Goal: Information Seeking & Learning: Learn about a topic

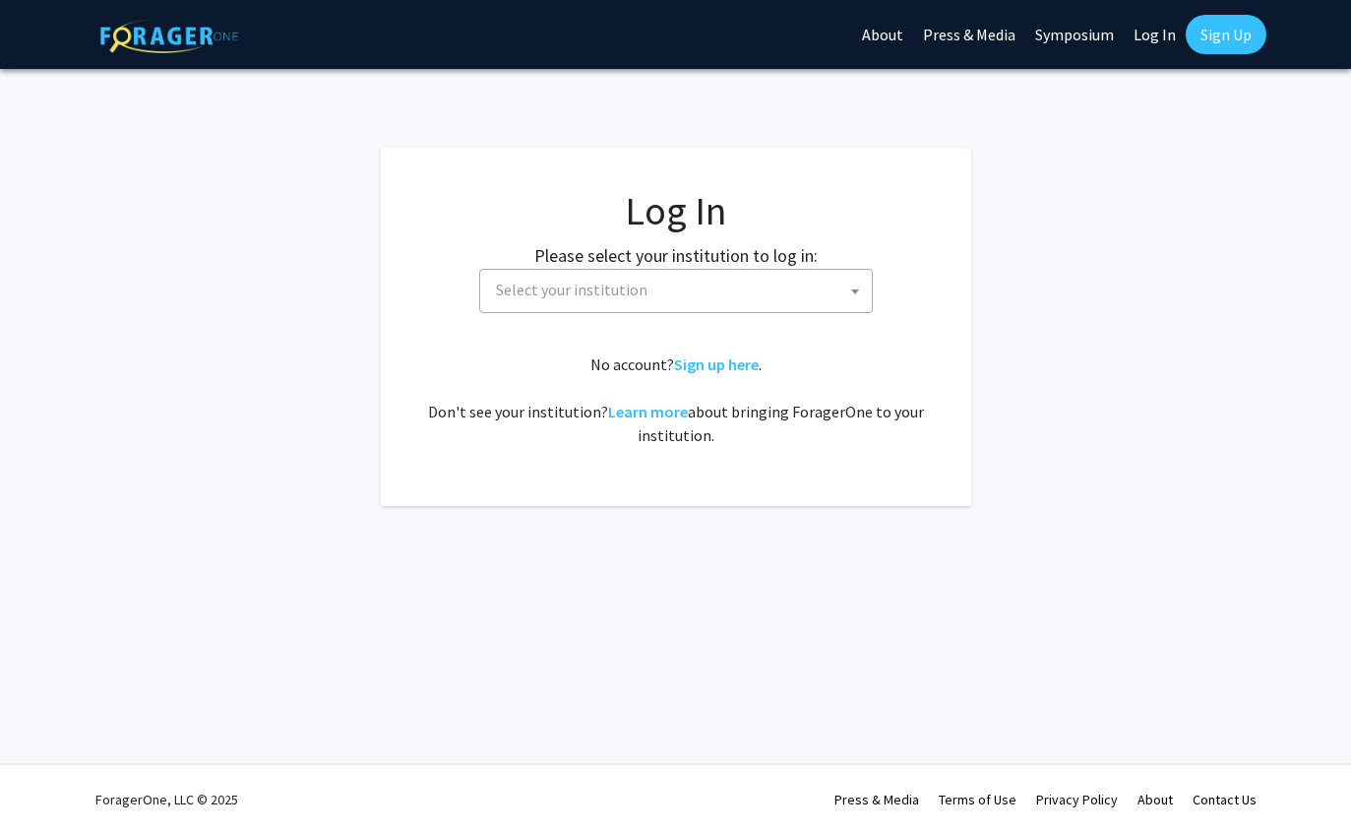
select select
click at [1161, 29] on link "Log In" at bounding box center [1155, 34] width 62 height 69
click at [815, 296] on span "Select your institution" at bounding box center [680, 290] width 384 height 40
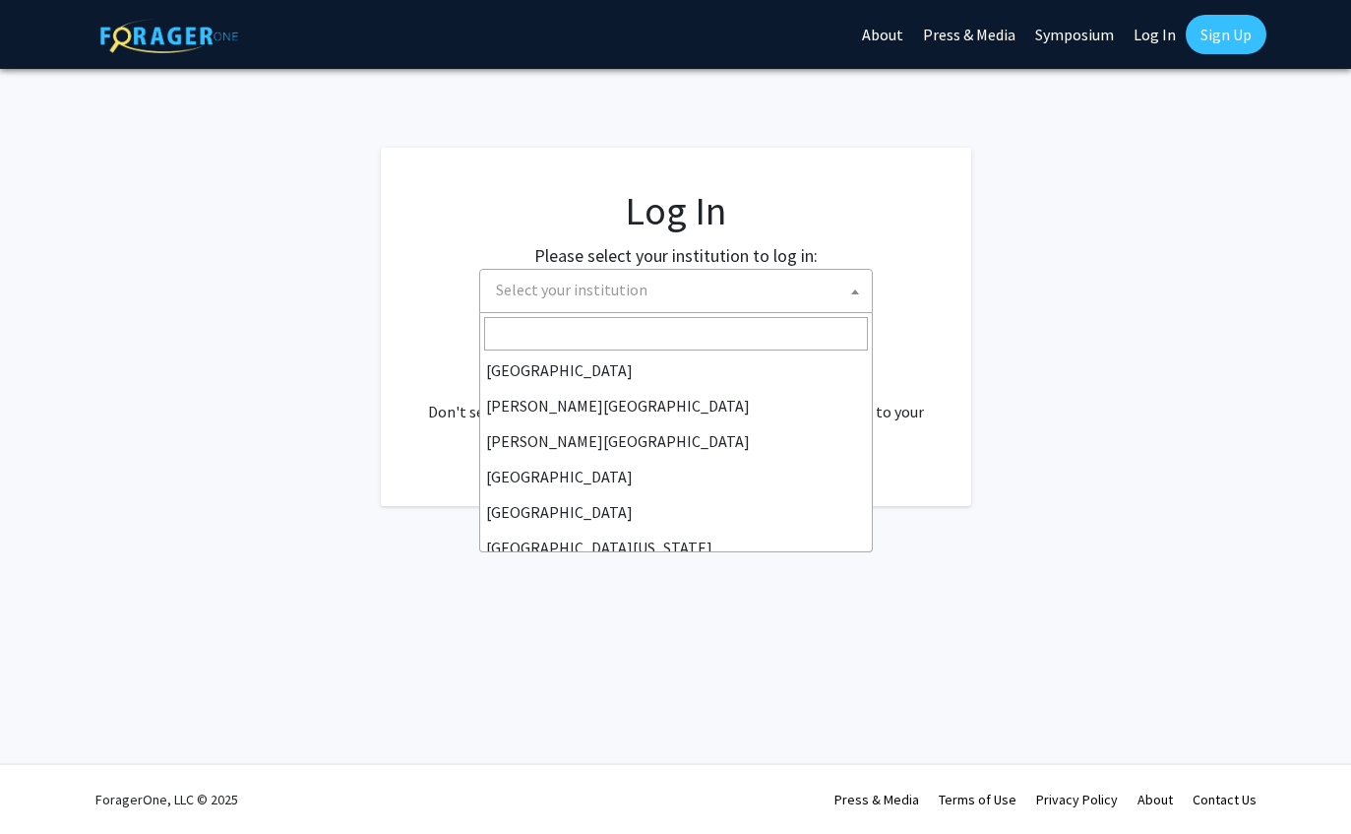
scroll to position [36, 0]
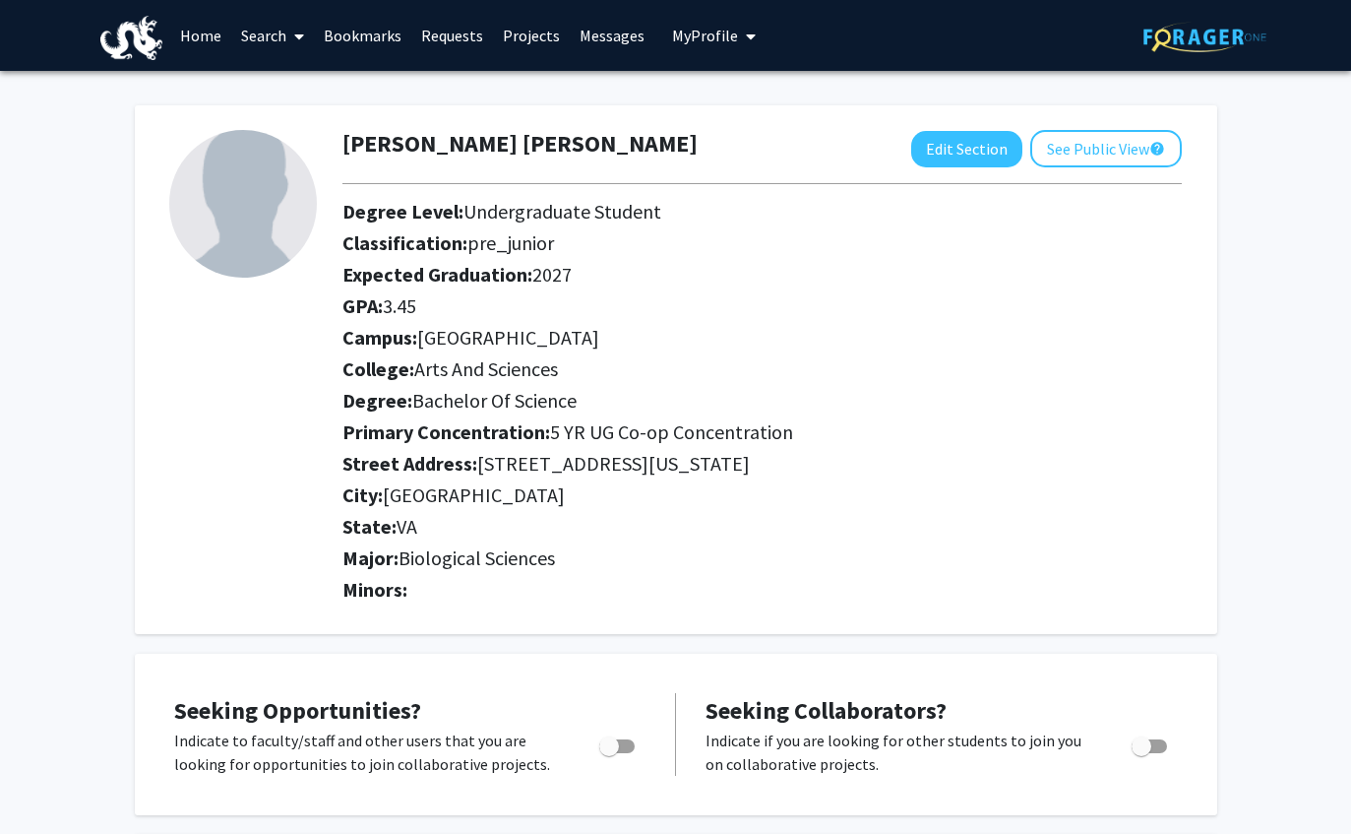
click at [441, 34] on link "Requests" at bounding box center [452, 35] width 82 height 69
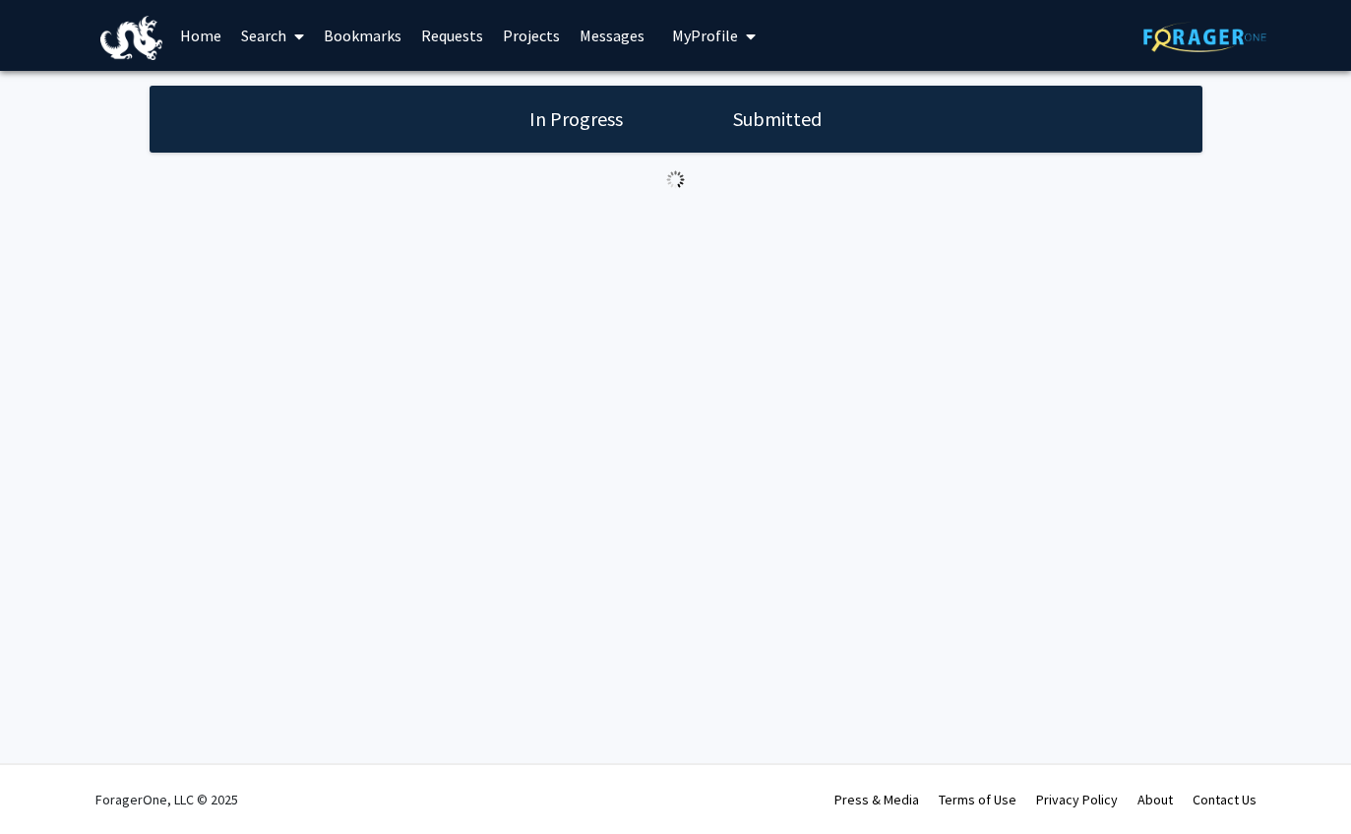
click at [283, 30] on link "Search" at bounding box center [272, 35] width 83 height 69
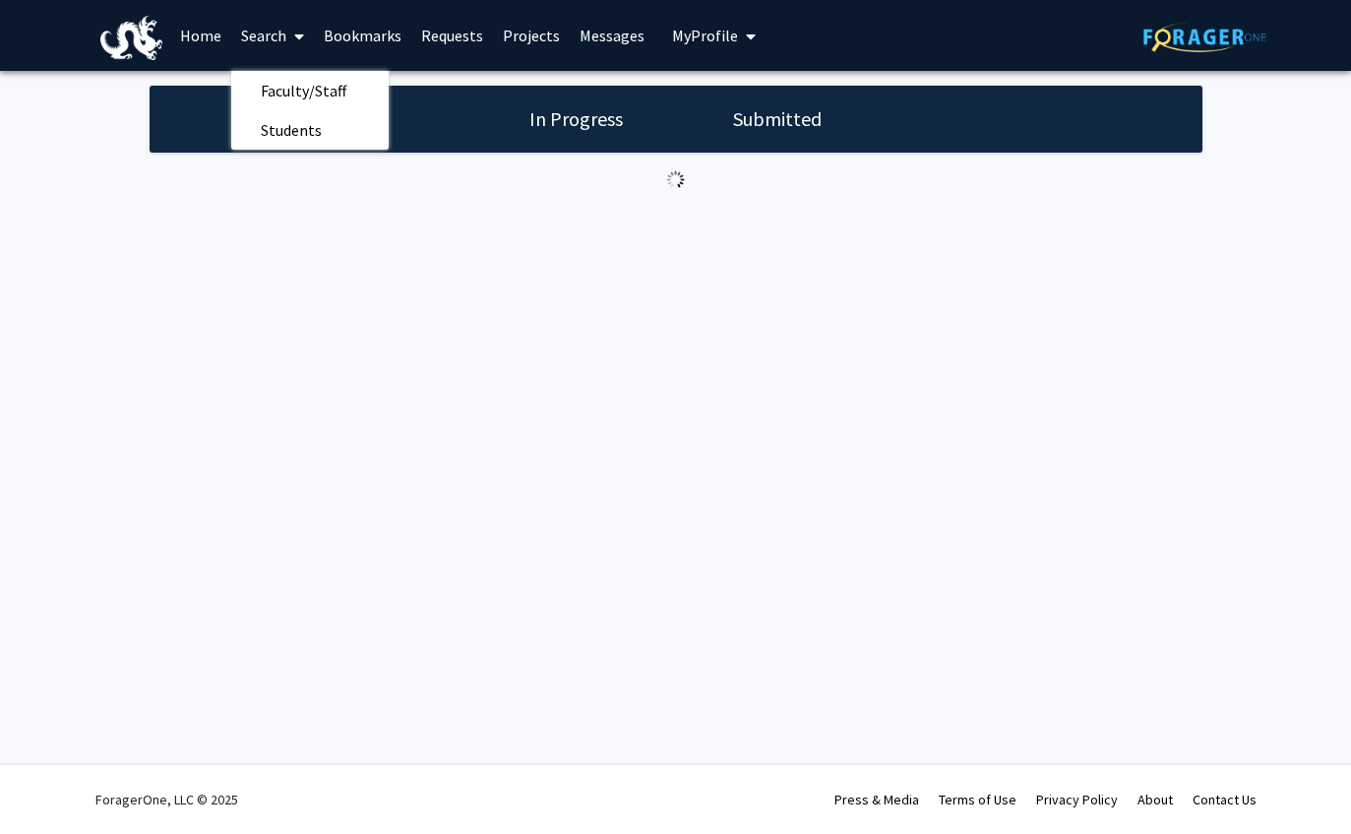
click at [753, 247] on div "Skip navigation Home Search Faculty/Staff Students Bookmarks Requests Projects …" at bounding box center [675, 417] width 1351 height 834
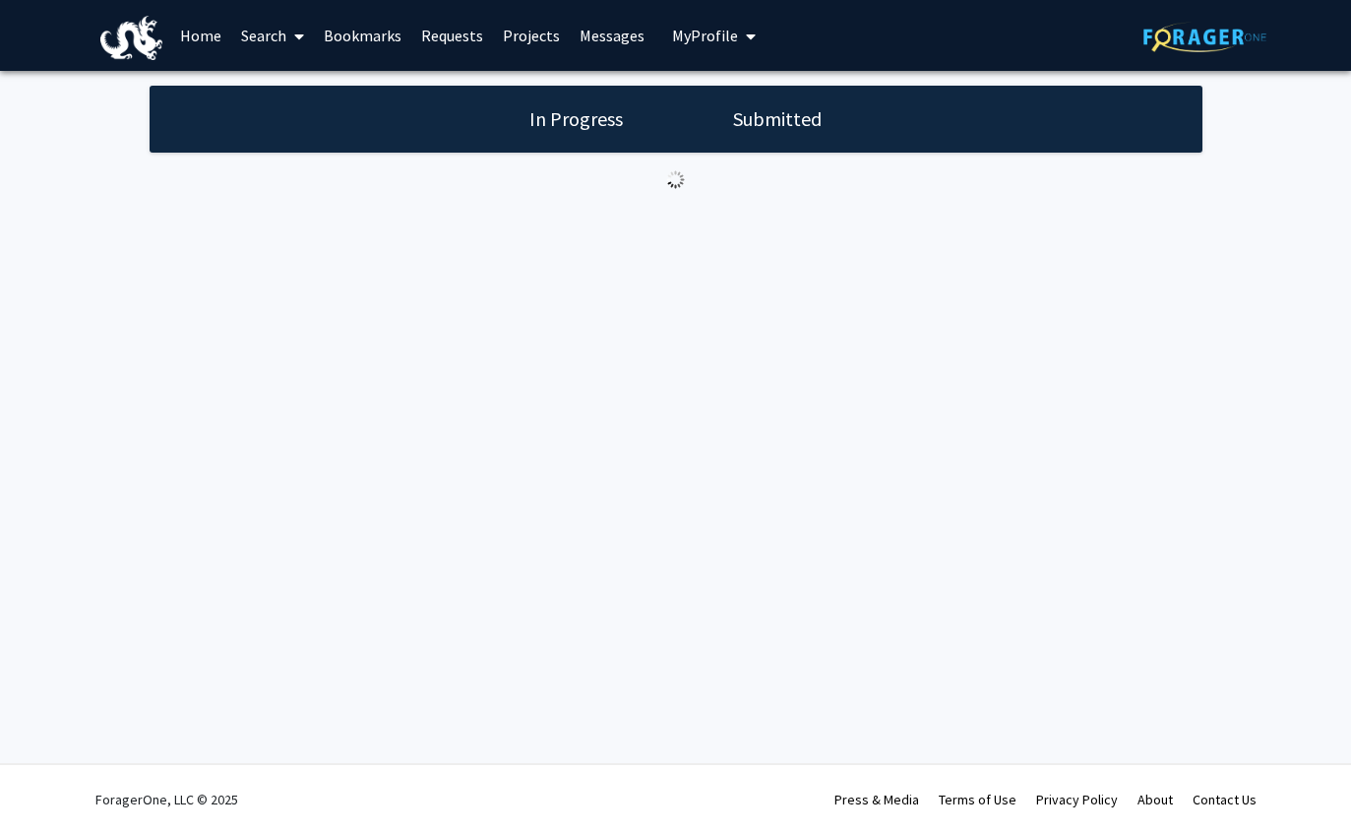
click at [430, 42] on link "Requests" at bounding box center [452, 35] width 82 height 69
click at [614, 52] on link "Messages" at bounding box center [612, 35] width 85 height 69
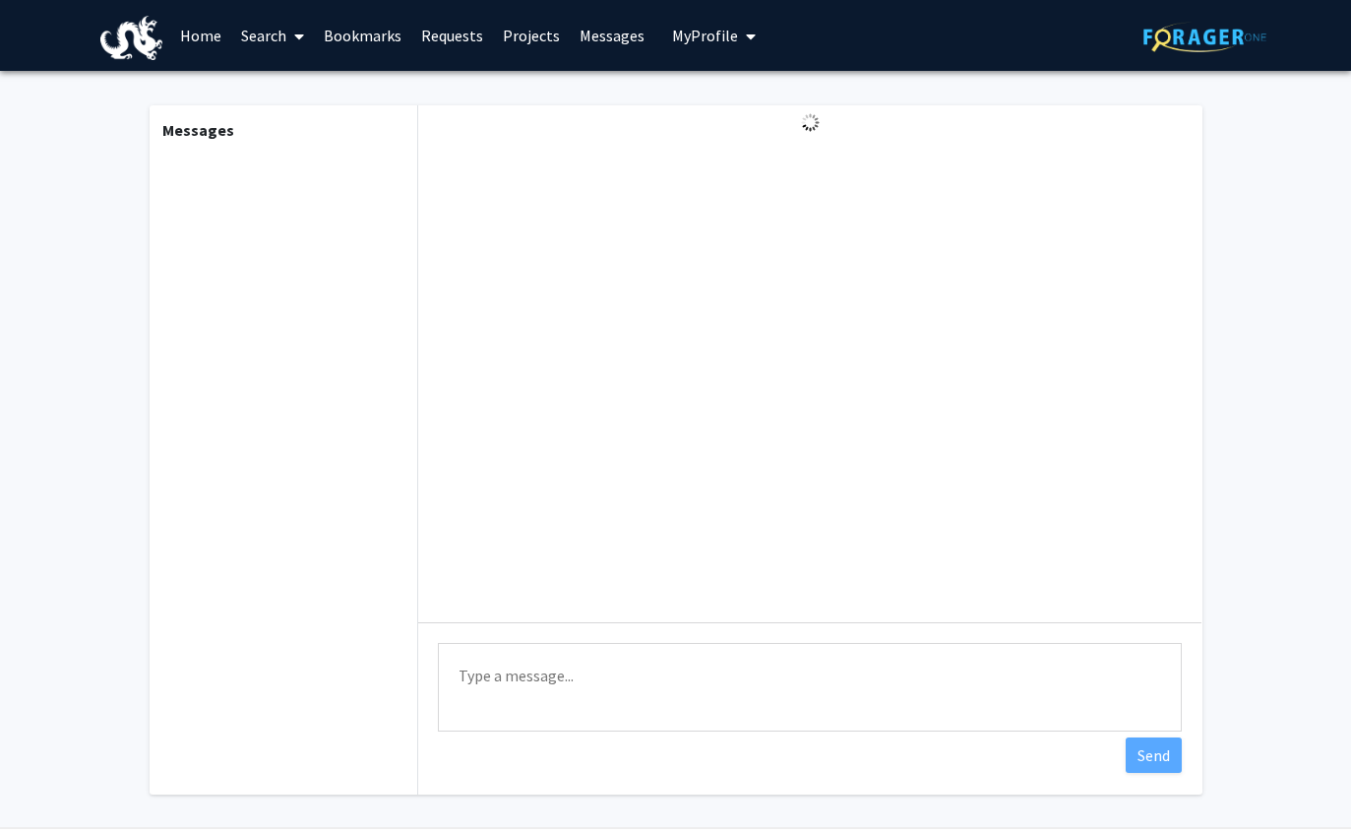
click at [1195, 35] on img at bounding box center [1205, 37] width 123 height 31
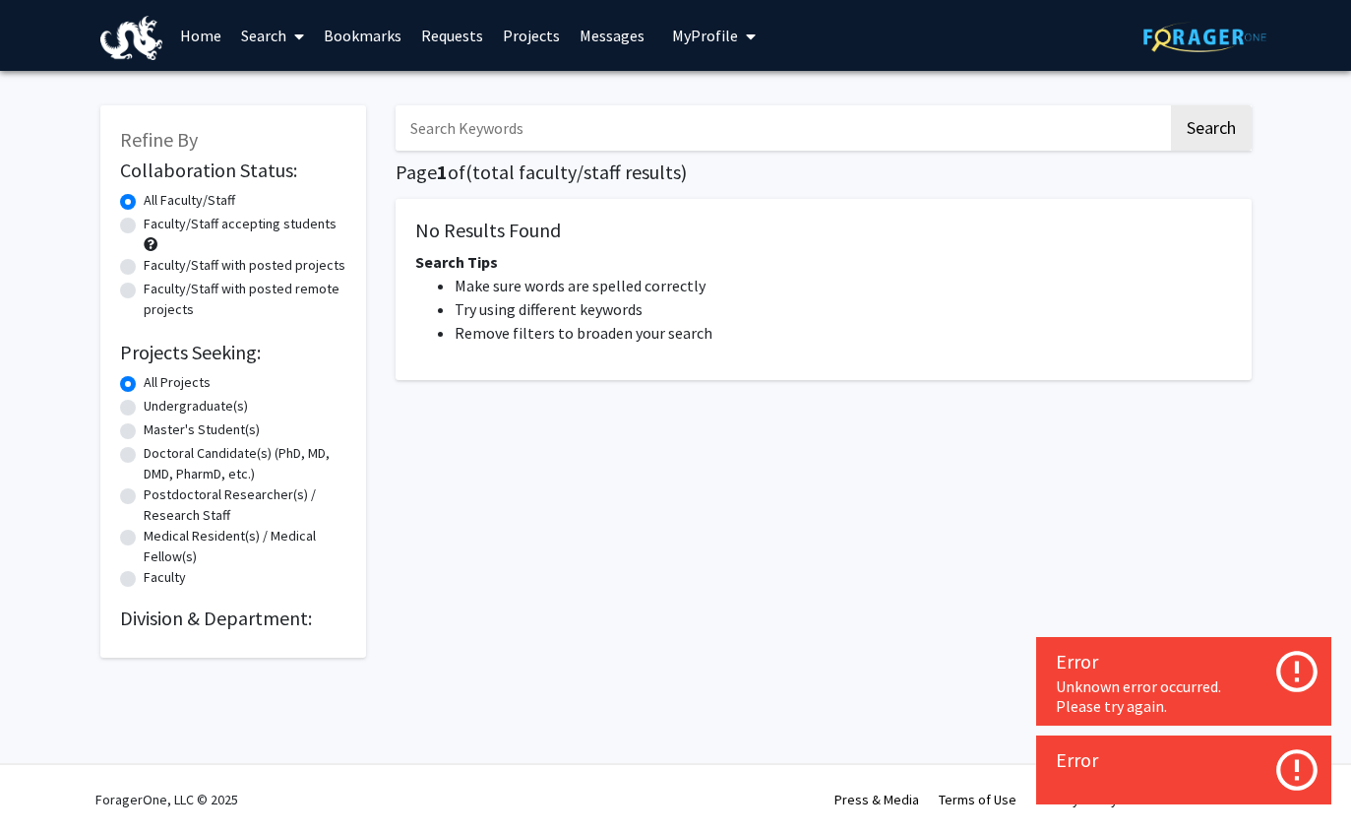
click at [144, 410] on label "Undergraduate(s)" at bounding box center [196, 406] width 104 height 21
click at [144, 408] on input "Undergraduate(s)" at bounding box center [150, 402] width 13 height 13
radio input "true"
click at [1106, 449] on div "Search Page 1 of ( total faculty/staff results) No Results Found Search Tips Ma…" at bounding box center [824, 372] width 886 height 572
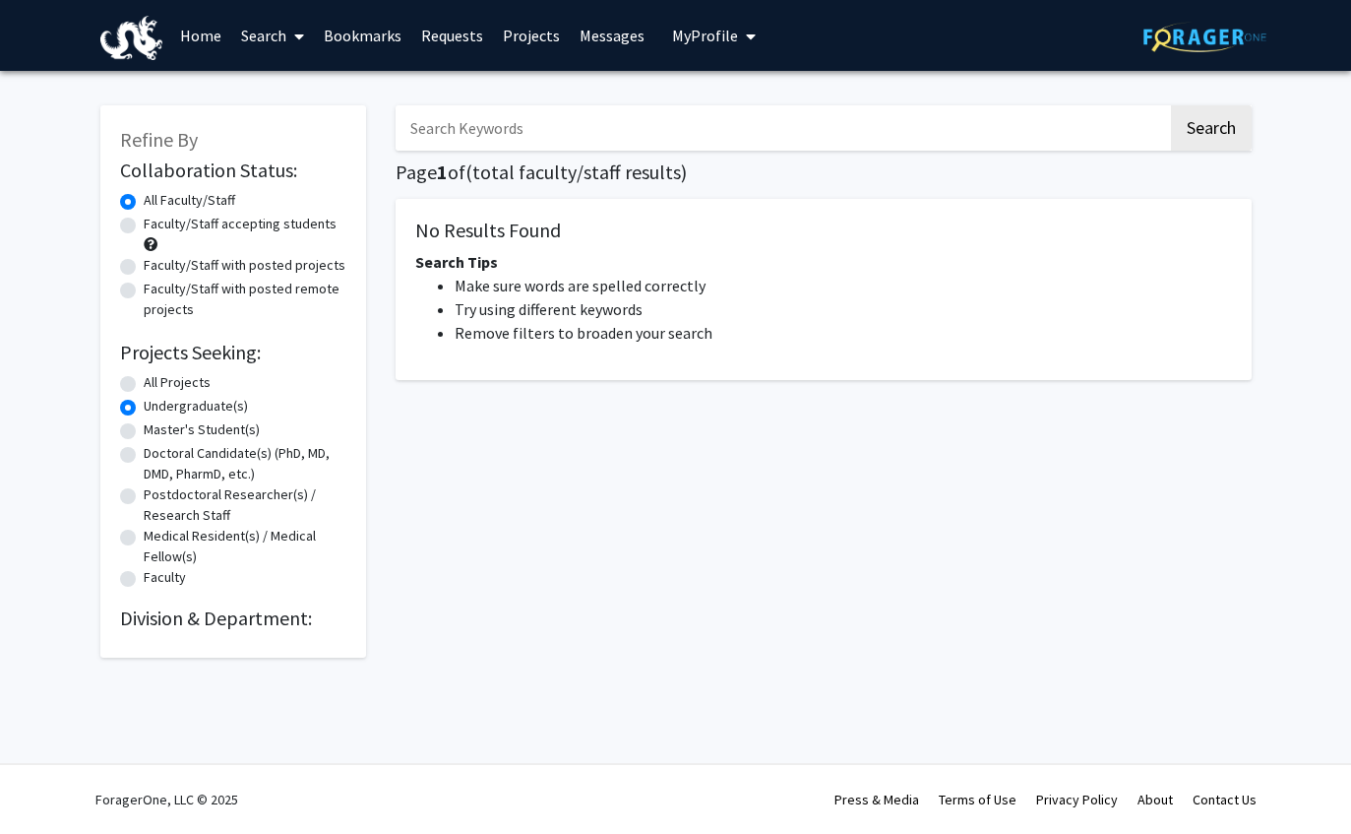
click at [341, 31] on link "Bookmarks" at bounding box center [362, 35] width 97 height 69
